Goal: Transaction & Acquisition: Purchase product/service

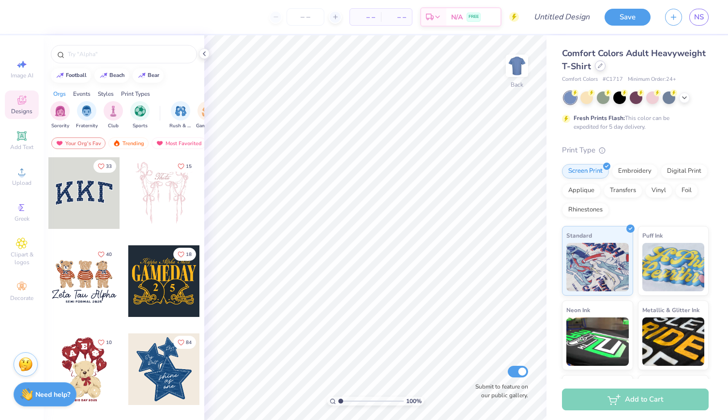
click at [605, 67] on div at bounding box center [600, 65] width 11 height 11
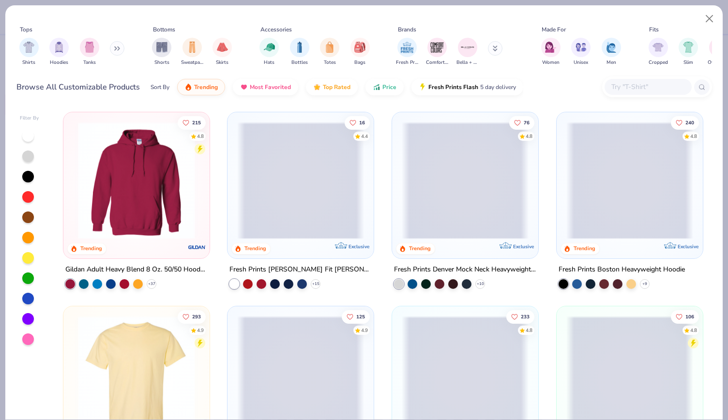
click at [647, 89] on input "text" at bounding box center [647, 86] width 75 height 11
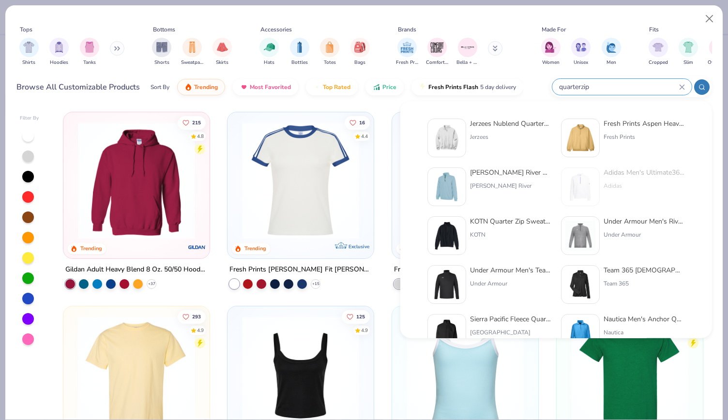
type input "quarterzip"
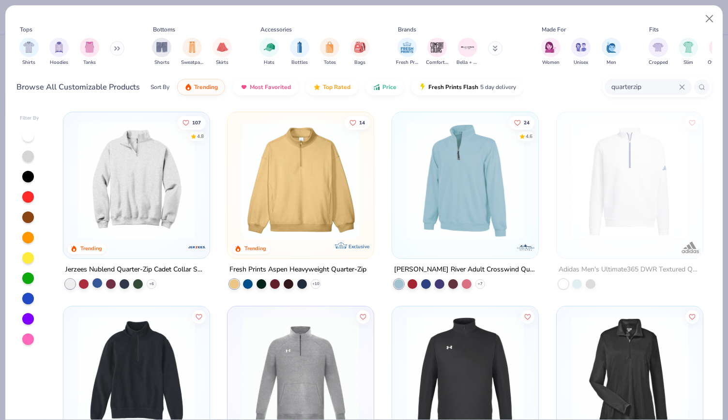
click at [94, 285] on div at bounding box center [97, 283] width 10 height 10
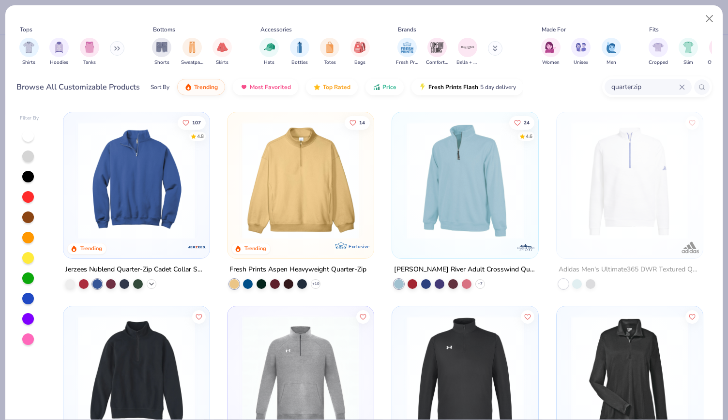
click at [151, 282] on icon at bounding box center [152, 284] width 8 height 8
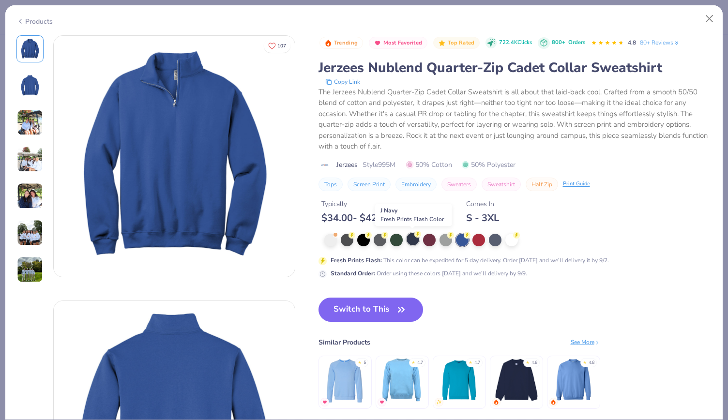
click at [411, 239] on div at bounding box center [413, 239] width 13 height 13
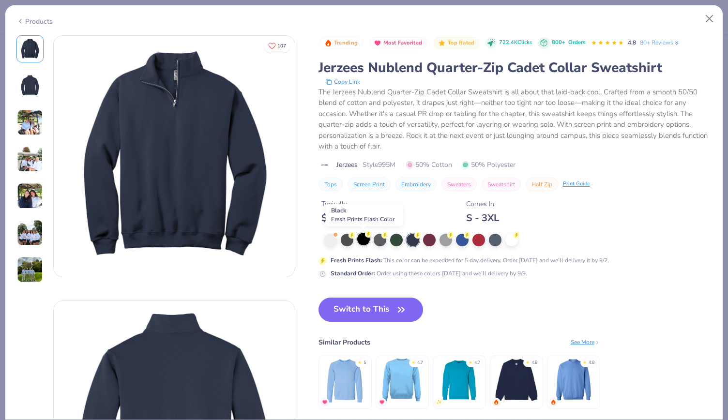
click at [364, 243] on div at bounding box center [363, 239] width 13 height 13
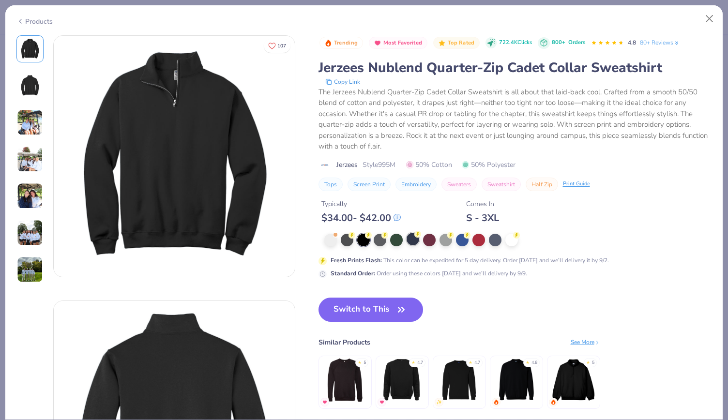
click at [412, 242] on div at bounding box center [413, 239] width 13 height 13
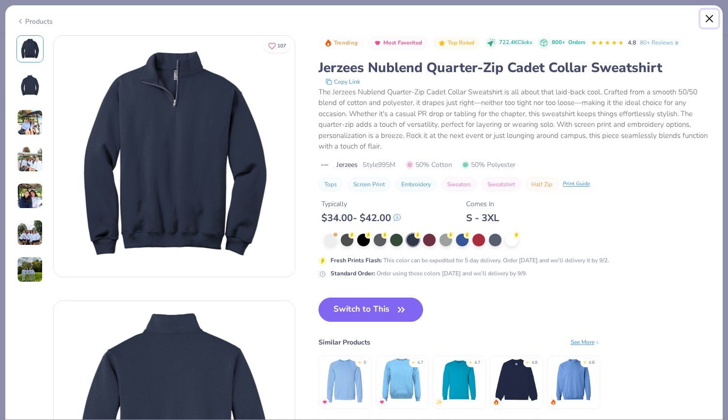
click at [709, 12] on button "Close" at bounding box center [709, 19] width 18 height 18
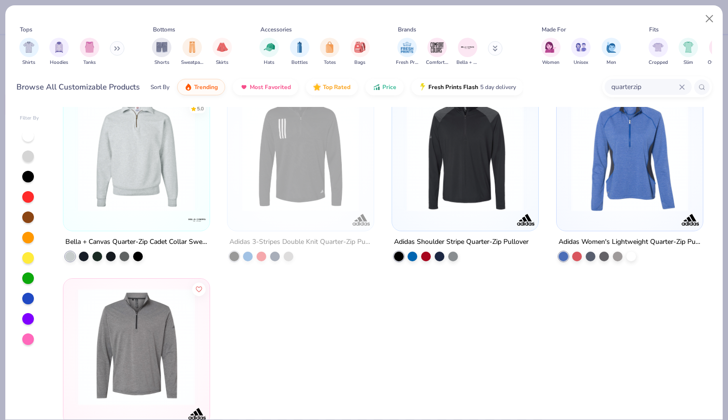
scroll to position [1631, 0]
